Goal: Task Accomplishment & Management: Manage account settings

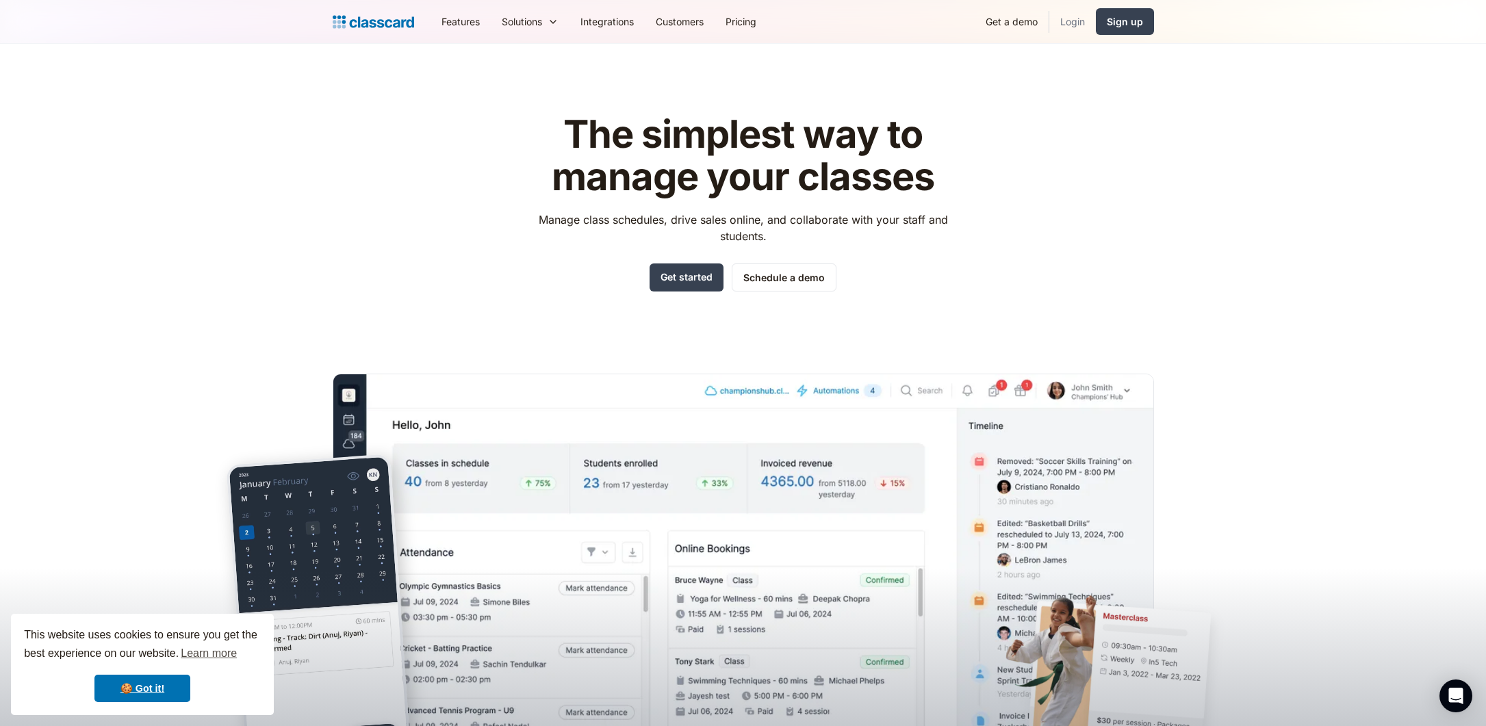
click at [1068, 21] on link "Login" at bounding box center [1072, 21] width 47 height 31
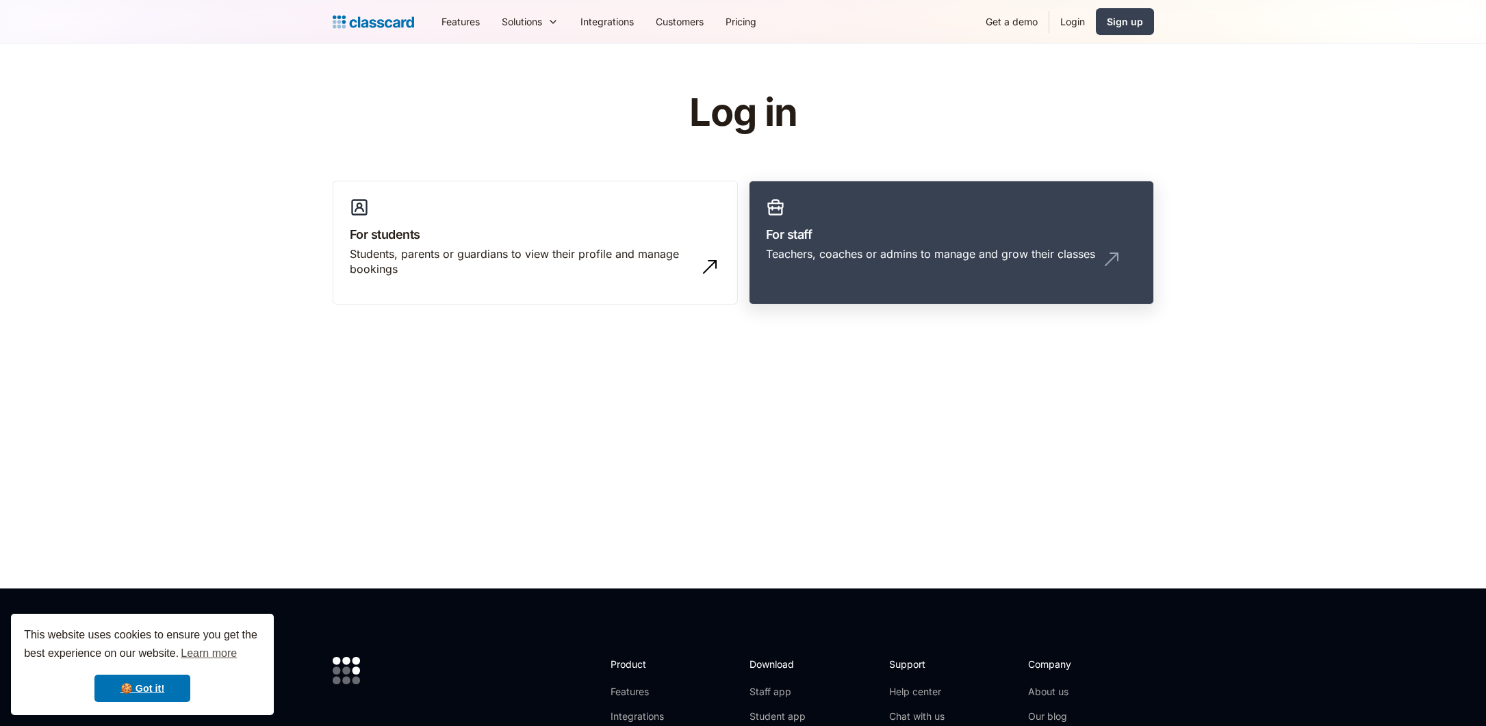
click at [930, 251] on div "Teachers, coaches or admins to manage and grow their classes" at bounding box center [930, 253] width 329 height 15
